Goal: Submit feedback/report problem

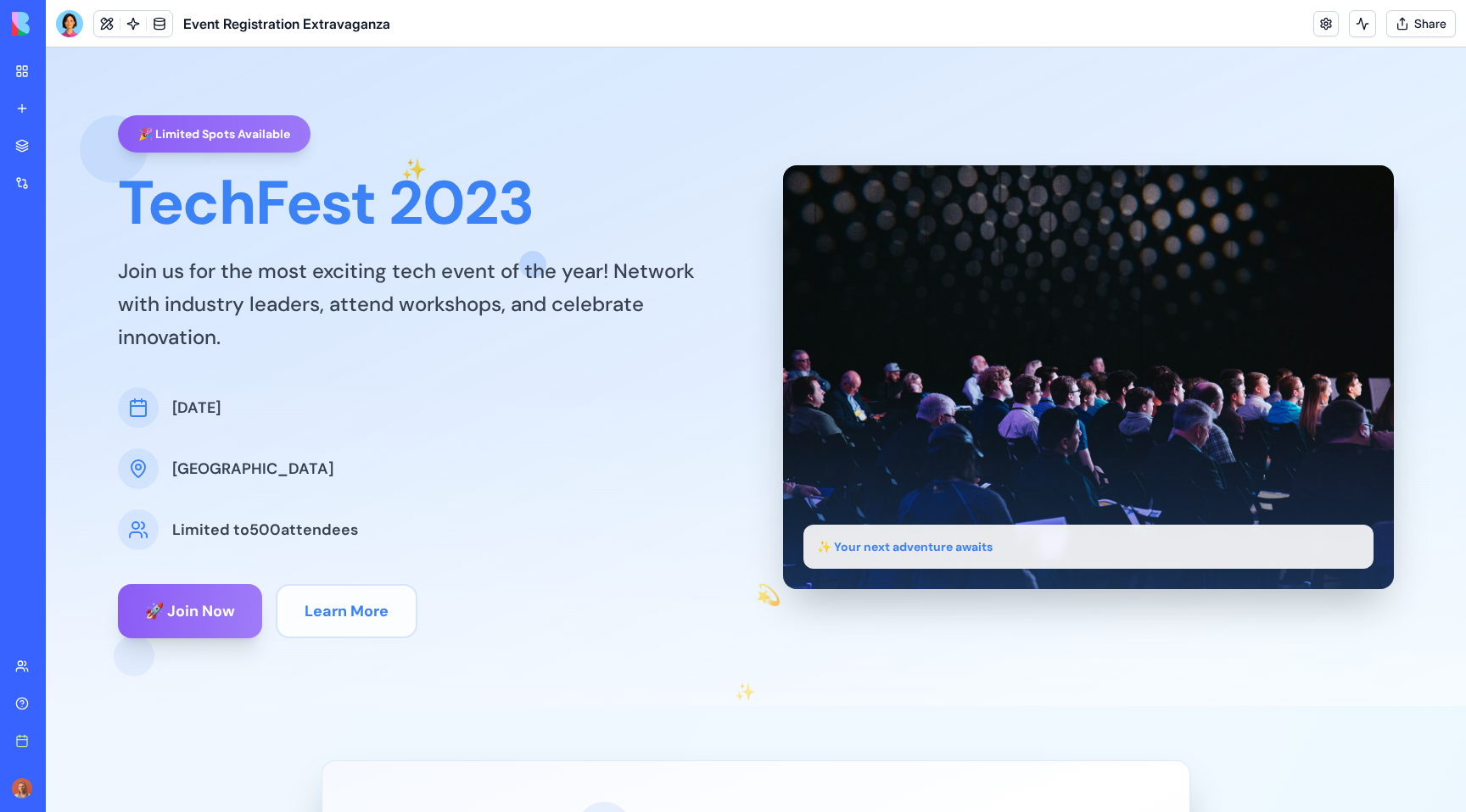
click at [69, 24] on div at bounding box center [70, 24] width 27 height 27
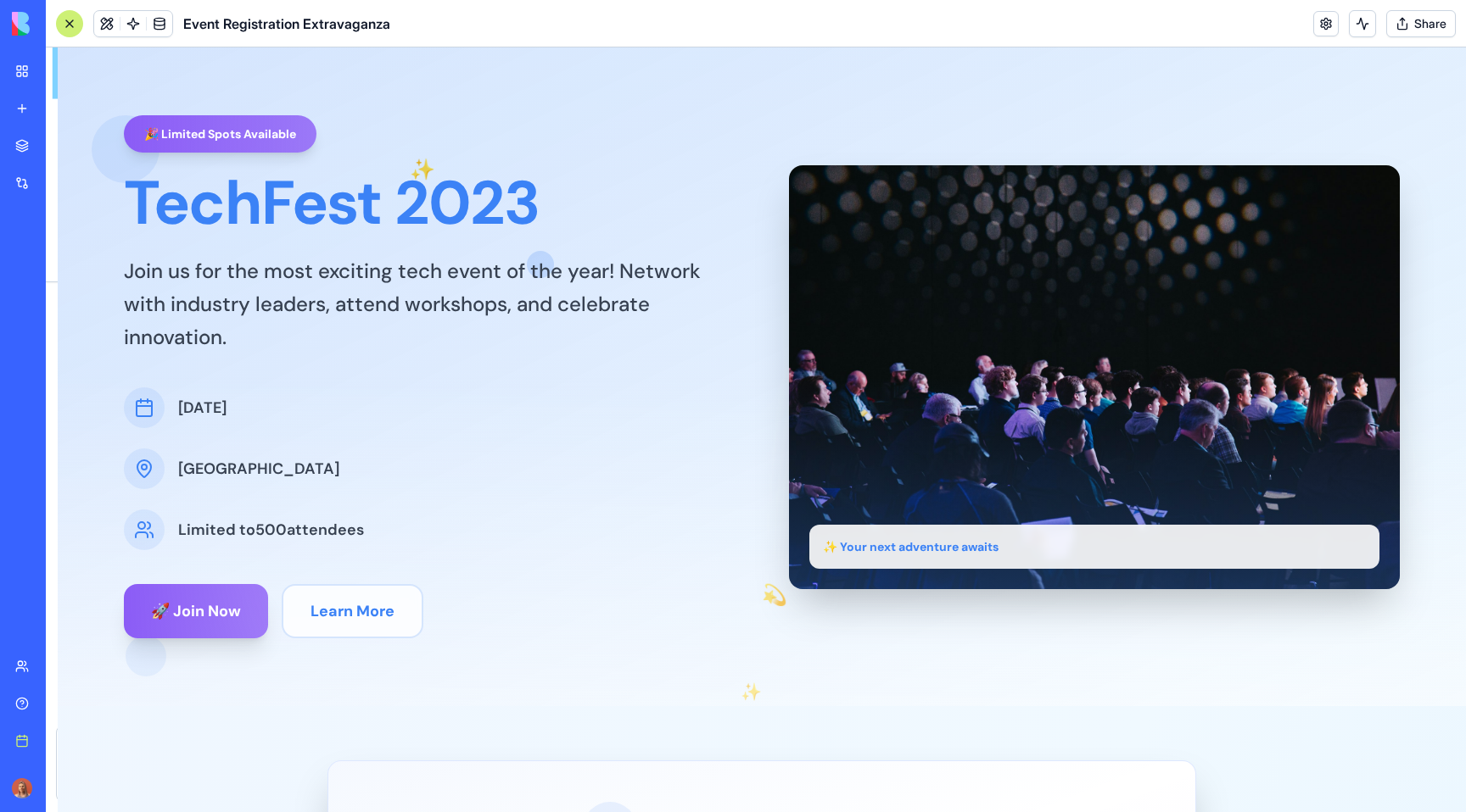
scroll to position [3112, 0]
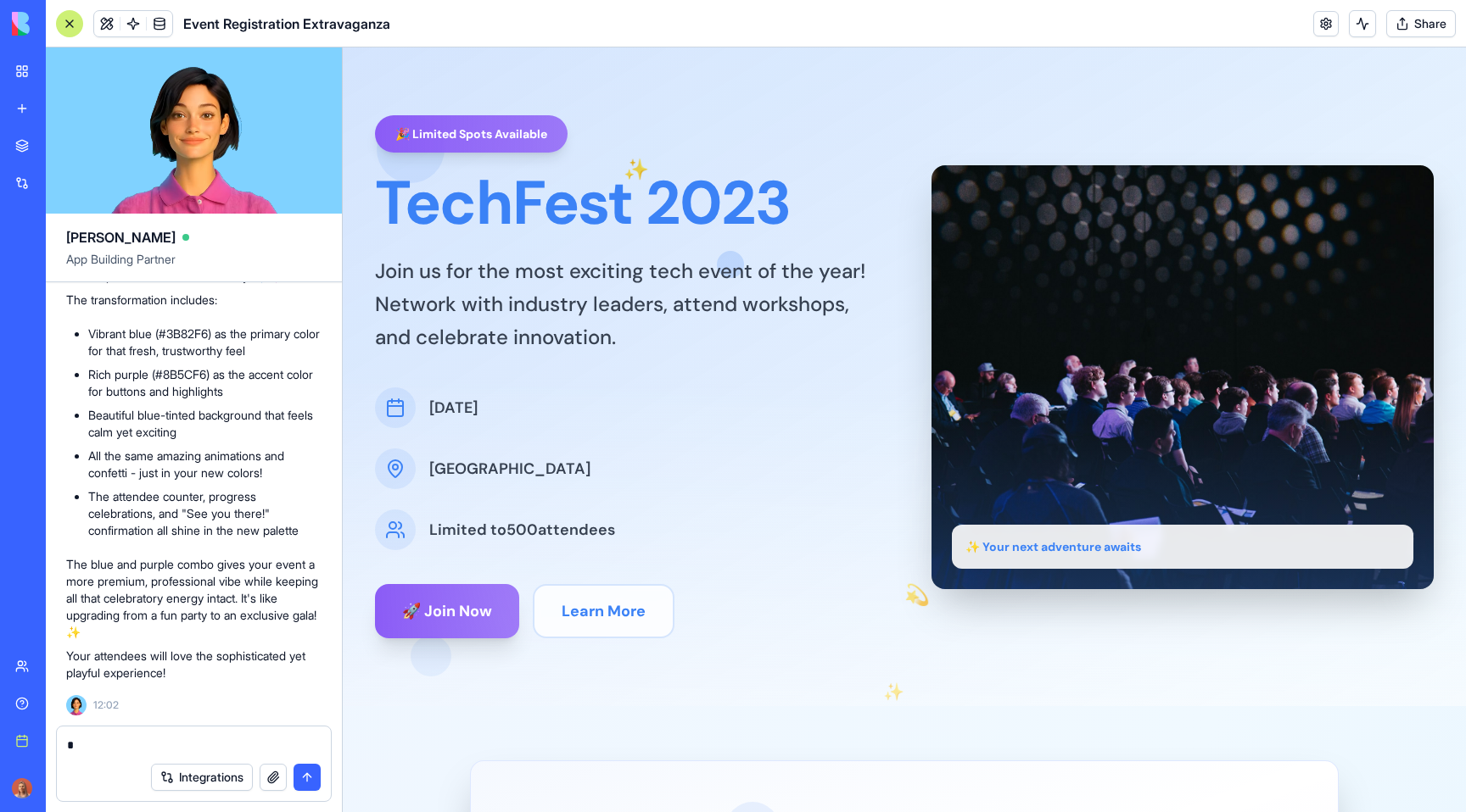
click at [233, 734] on div at bounding box center [194, 740] width 274 height 27
click at [218, 738] on textarea at bounding box center [194, 745] width 254 height 17
type textarea "*"
type textarea "**********"
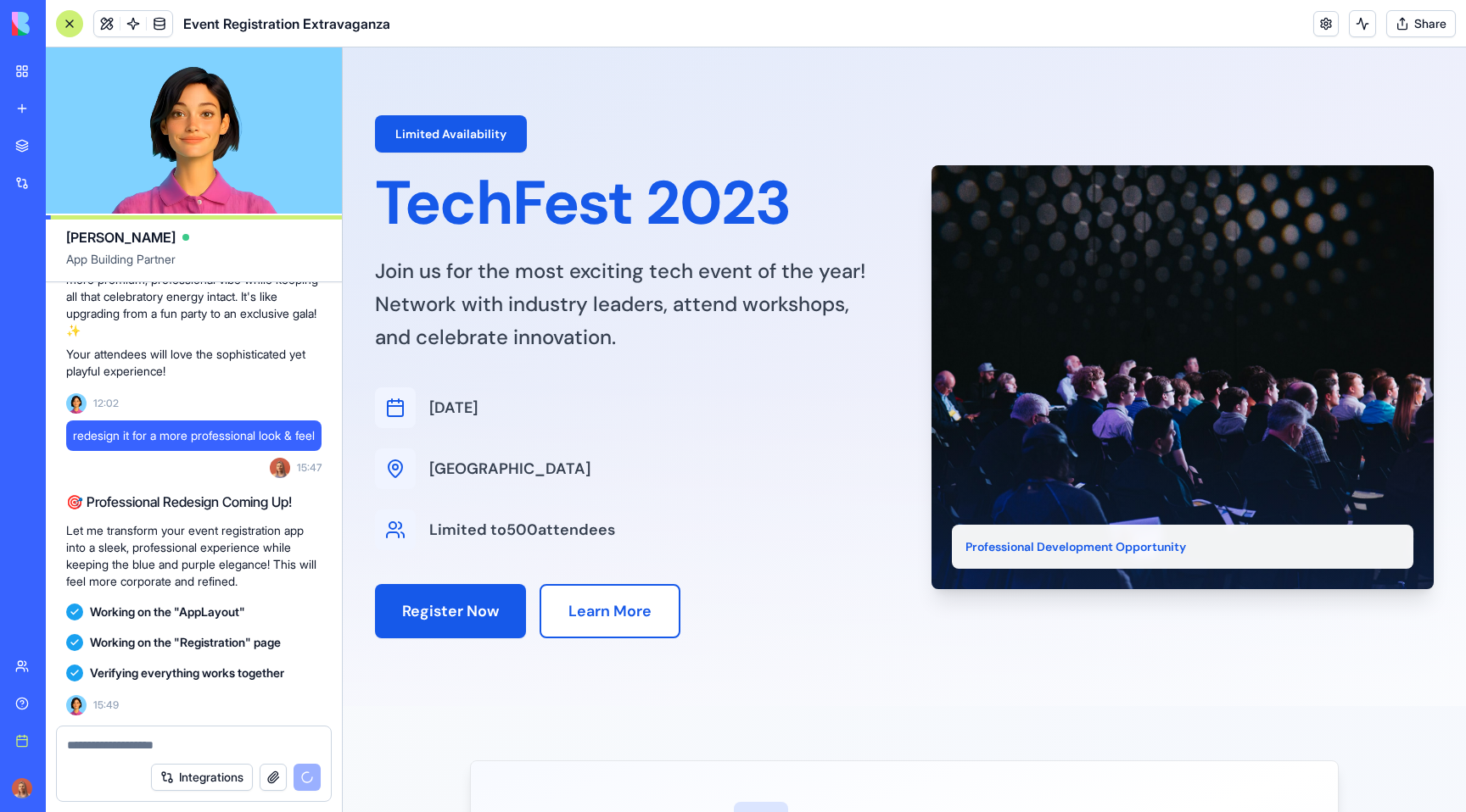
scroll to position [4024, 0]
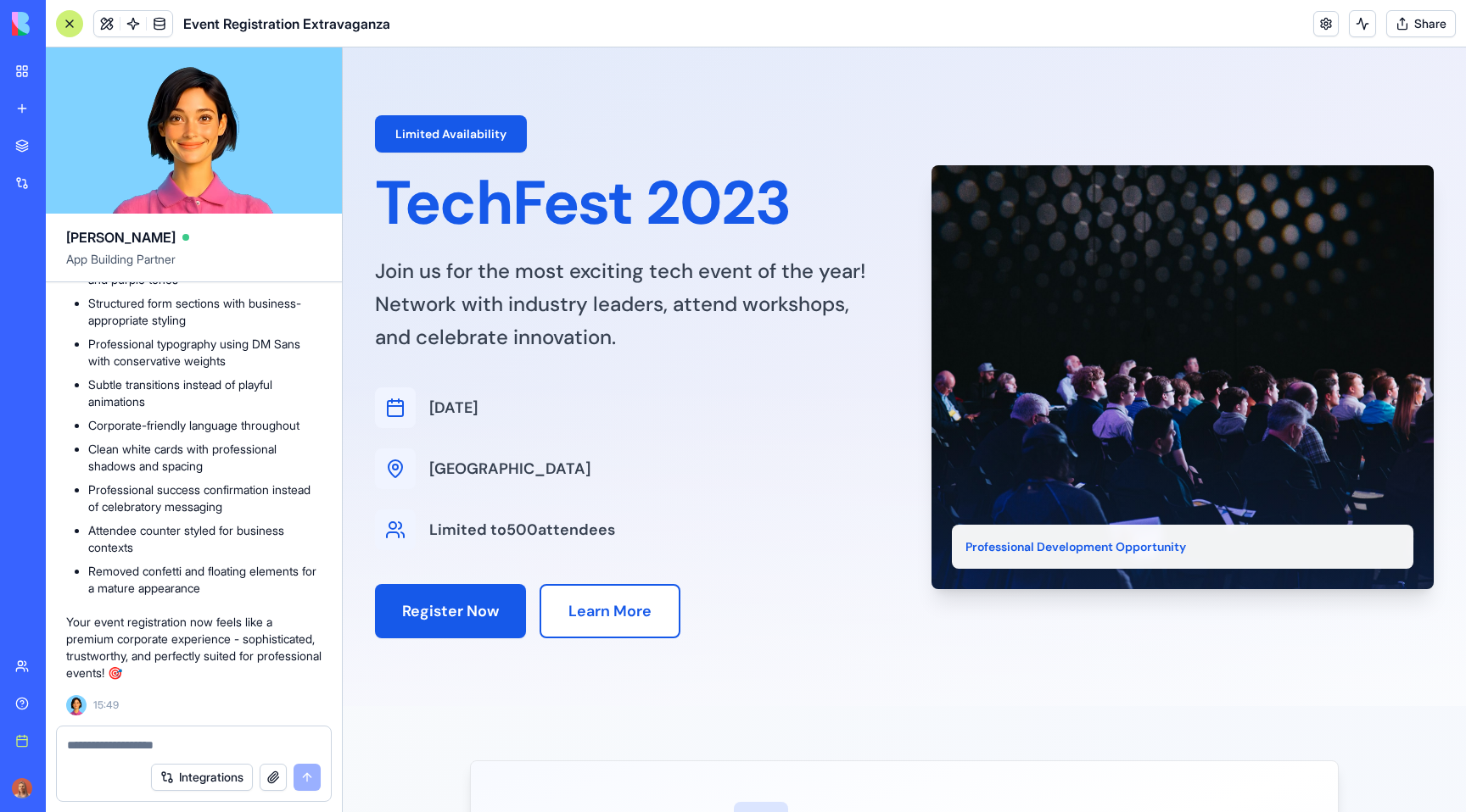
click at [554, 65] on div "Limited Availability TechFest 2023 Join us for the most exciting tech event of …" at bounding box center [904, 376] width 1086 height 659
